Goal: Information Seeking & Learning: Learn about a topic

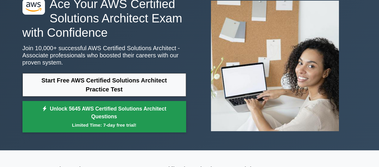
scroll to position [30, 0]
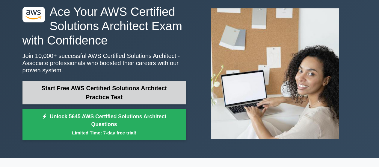
click at [120, 90] on link "Start Free AWS Certified Solutions Architect Practice Test" at bounding box center [103, 92] width 163 height 23
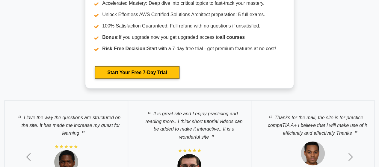
scroll to position [1766, 0]
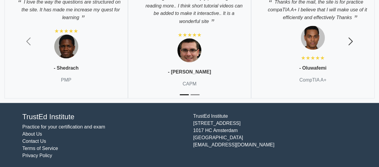
click at [351, 42] on span "button" at bounding box center [350, 42] width 10 height 10
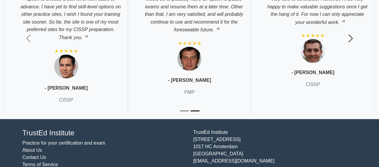
scroll to position [1775, 0]
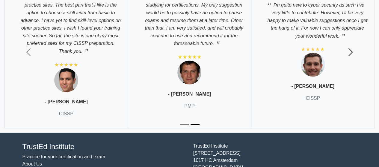
click at [348, 54] on span "button" at bounding box center [350, 53] width 10 height 10
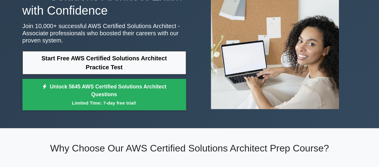
scroll to position [0, 0]
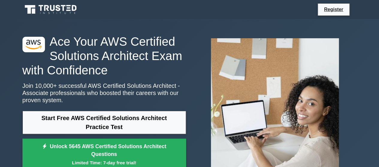
click at [56, 10] on icon at bounding box center [58, 8] width 5 height 6
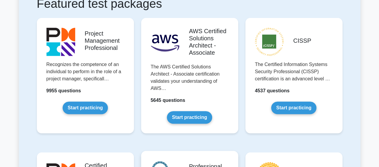
scroll to position [120, 0]
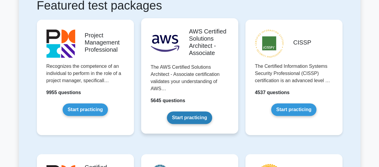
click at [189, 112] on link "Start practicing" at bounding box center [189, 118] width 45 height 13
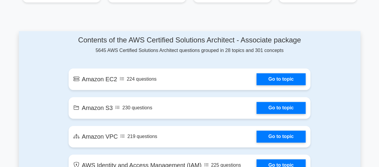
scroll to position [299, 0]
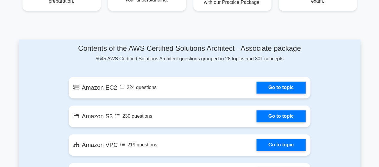
click at [182, 51] on h4 "Contents of the AWS Certified Solutions Architect - Associate package" at bounding box center [190, 48] width 242 height 9
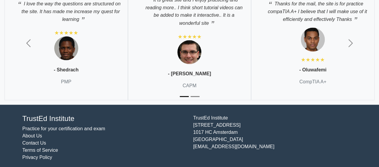
scroll to position [1766, 0]
